Goal: Check status: Check status

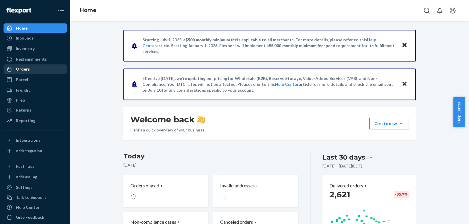
click at [32, 74] on link "Orders" at bounding box center [35, 68] width 63 height 9
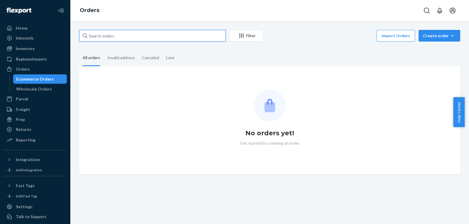
click at [167, 32] on input "text" at bounding box center [152, 36] width 147 height 12
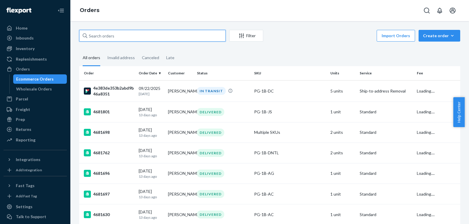
paste input "[PERSON_NAME]"
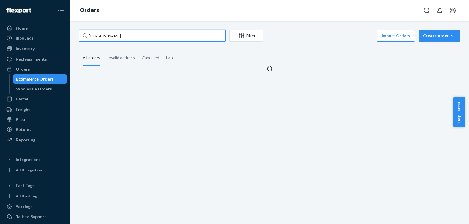
type input "[PERSON_NAME]"
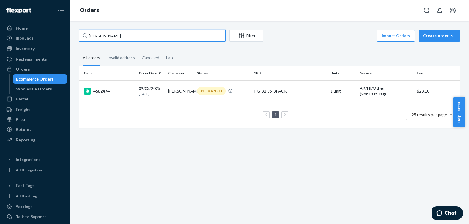
click at [182, 36] on input "[PERSON_NAME]" at bounding box center [152, 36] width 147 height 12
click at [173, 91] on td "[PERSON_NAME]" at bounding box center [180, 90] width 29 height 21
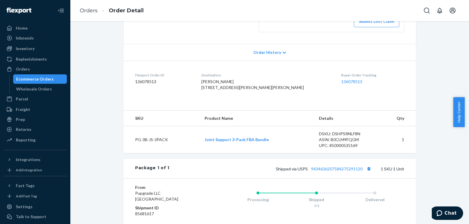
scroll to position [205, 0]
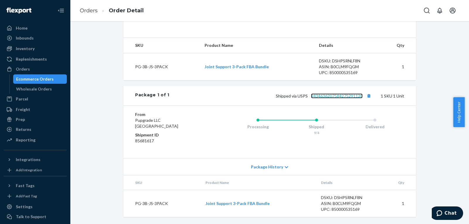
click at [317, 98] on link "9434636207584275291120" at bounding box center [337, 95] width 52 height 5
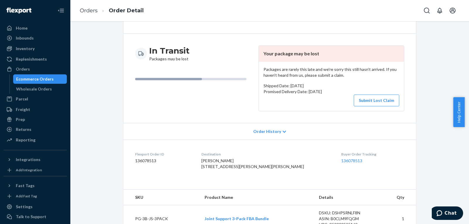
scroll to position [0, 0]
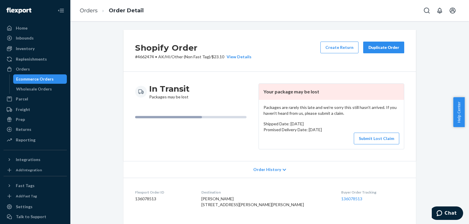
click at [105, 136] on div "Shopify Order # 4662474 • AK/HI/Other (Non Fast Tag) / $23.10 View Details Crea…" at bounding box center [270, 222] width 390 height 384
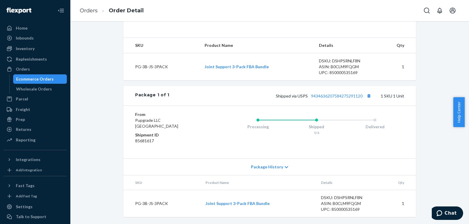
scroll to position [208, 0]
